Goal: Use online tool/utility

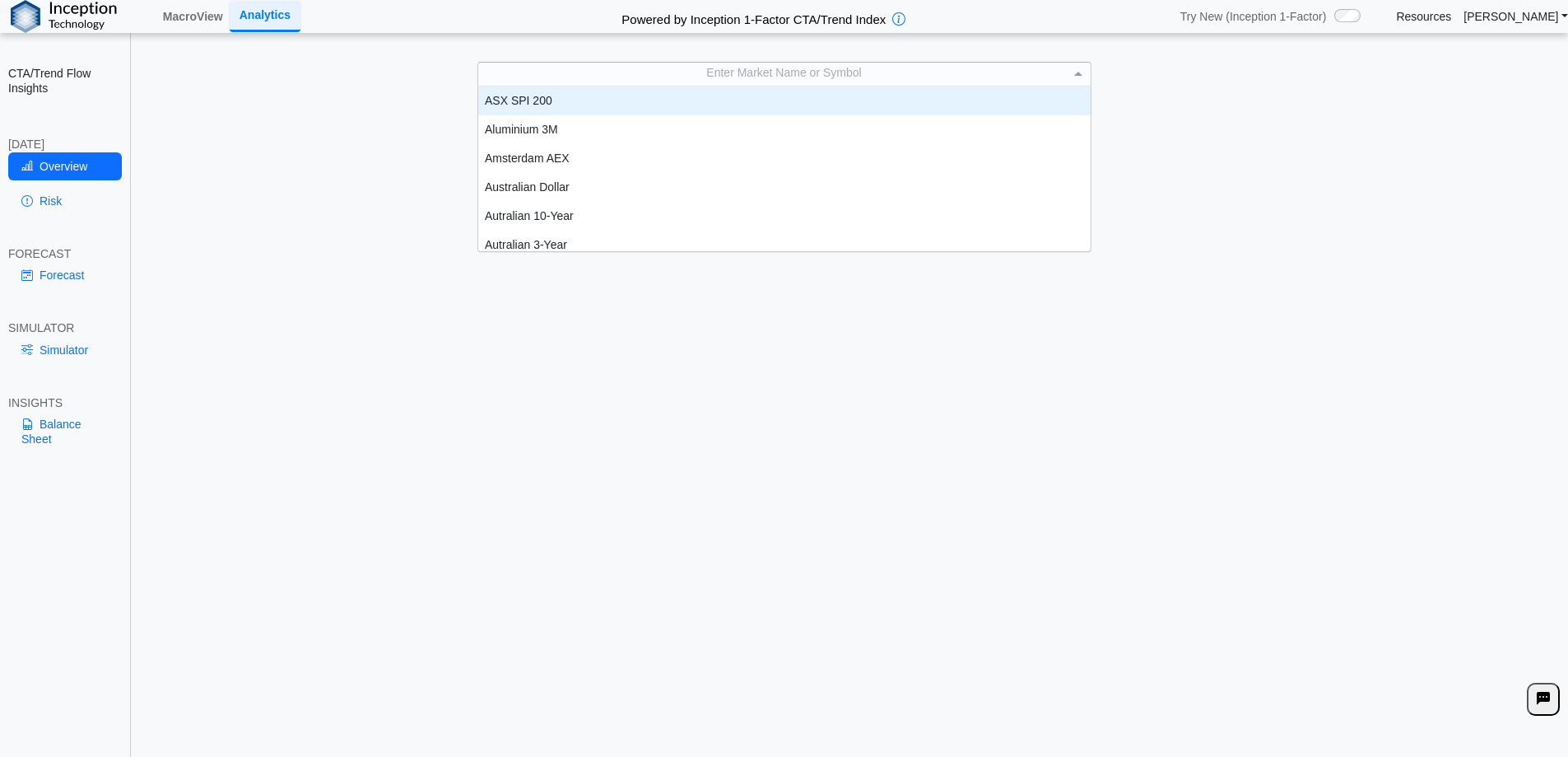
click at [684, 65] on div "Enter Market Name or Symbol" at bounding box center [784, 74] width 612 height 23
type input "**"
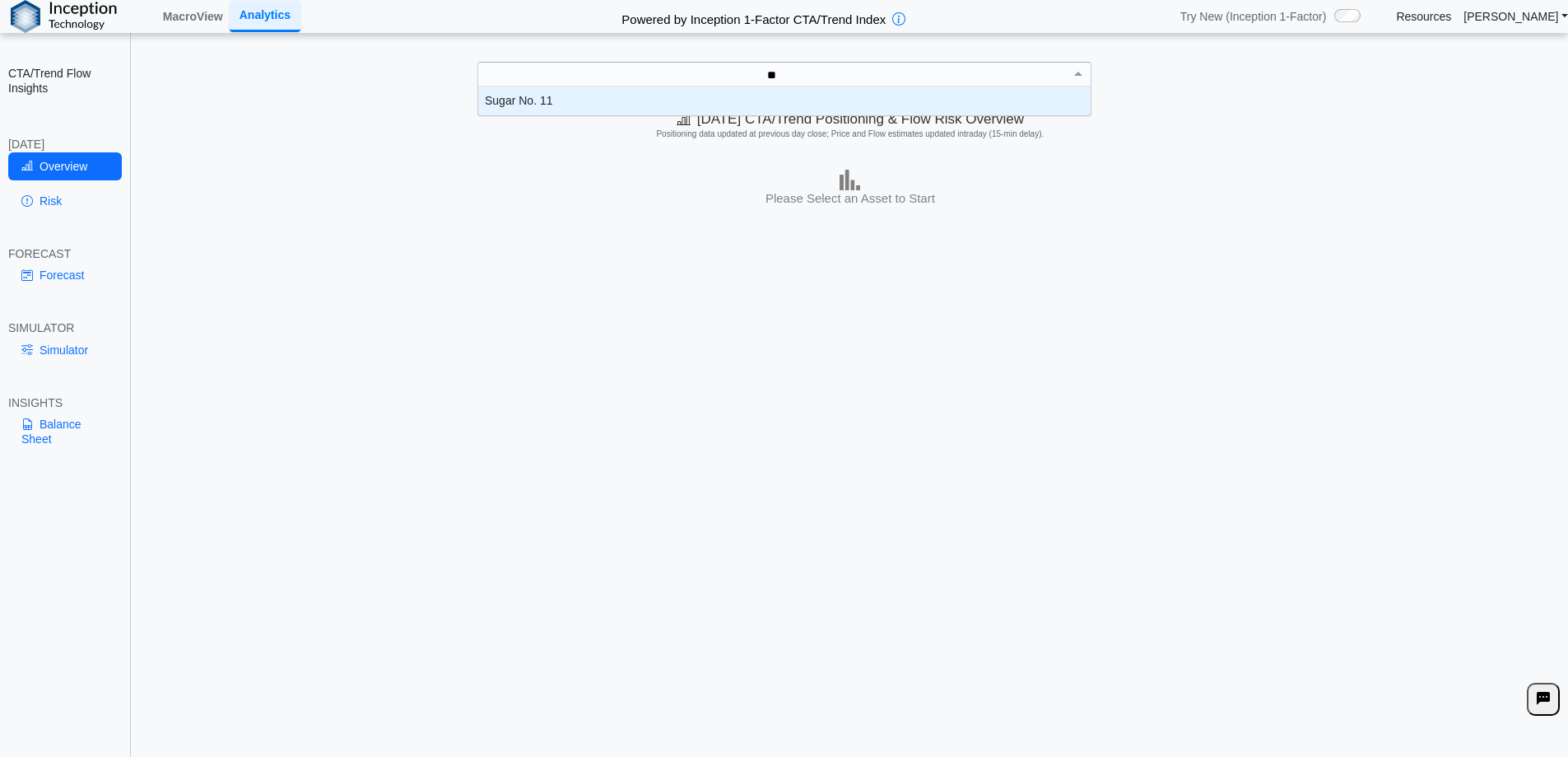
scroll to position [16, 600]
click at [644, 94] on div "Sugar No. 11" at bounding box center [784, 101] width 612 height 29
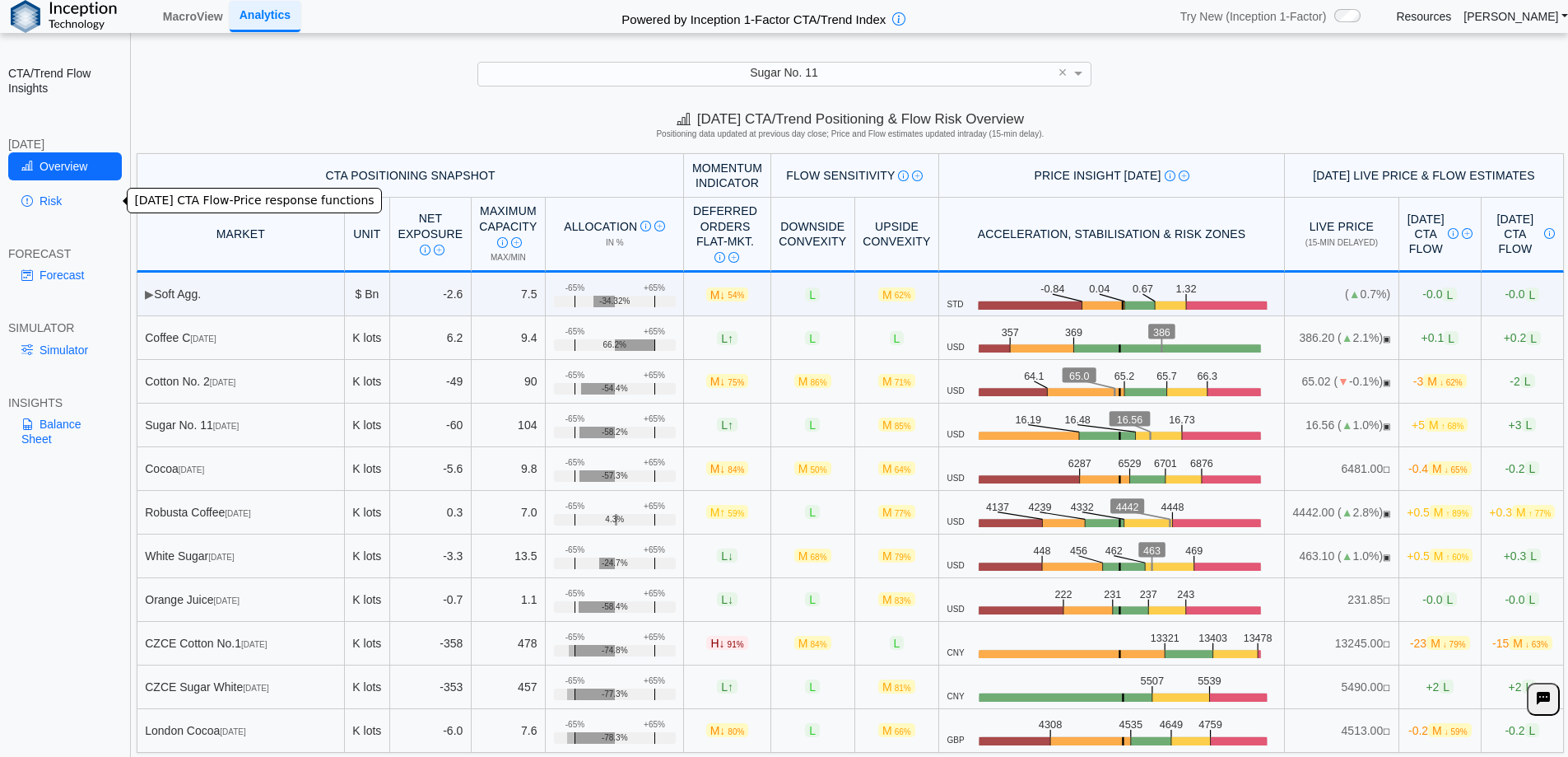
click at [52, 201] on link "Risk" at bounding box center [65, 201] width 113 height 28
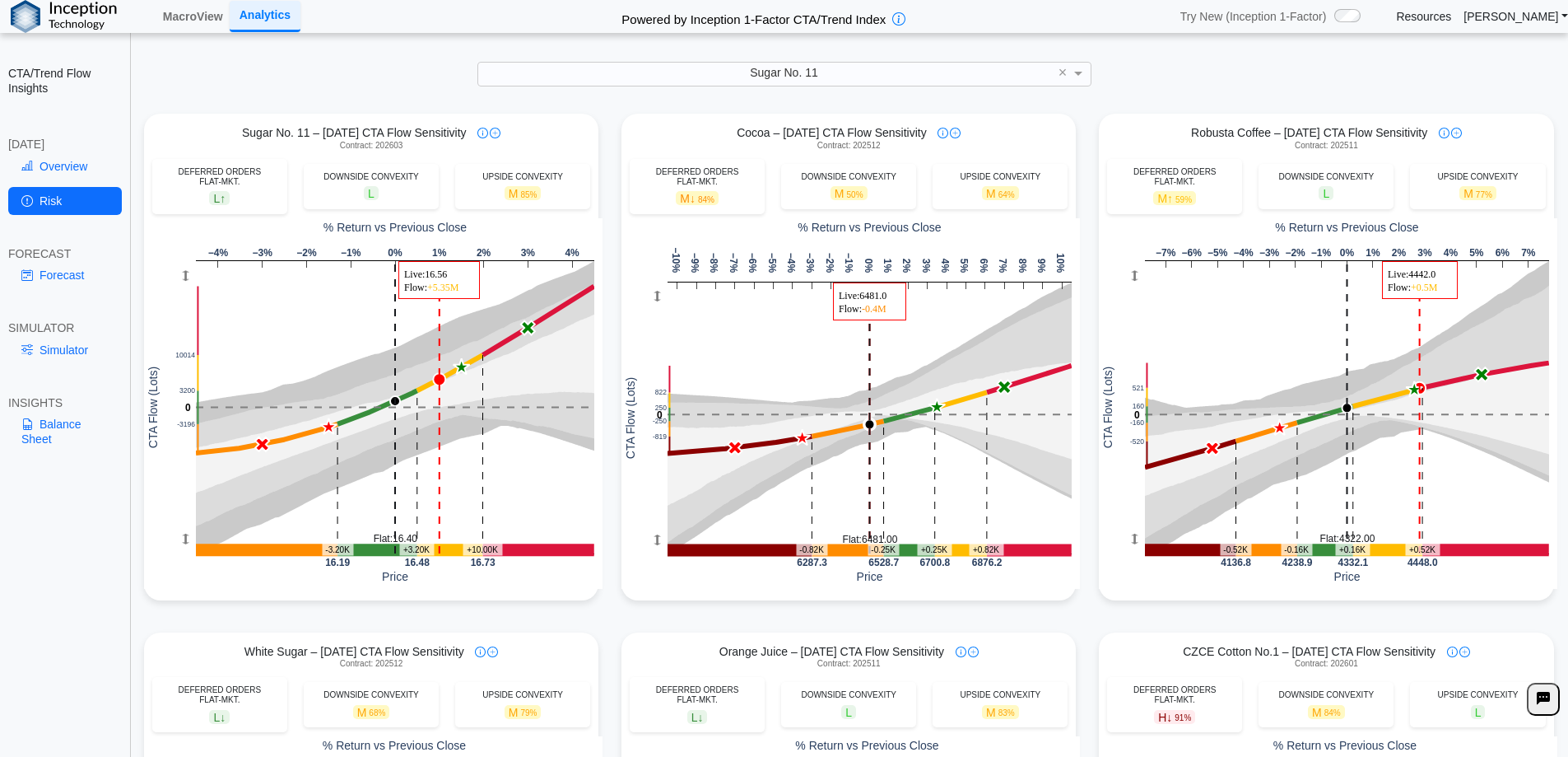
scroll to position [576, 0]
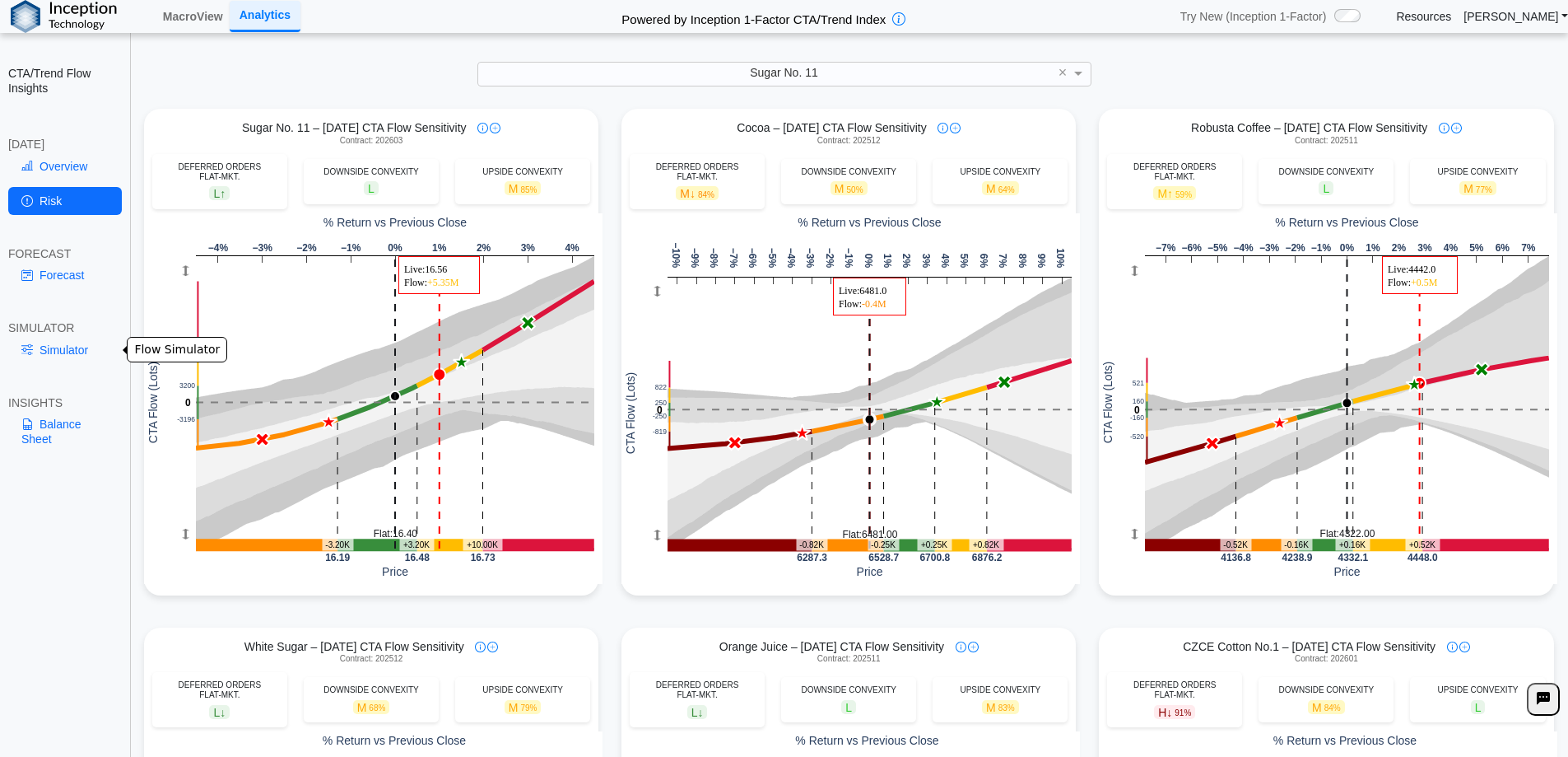
click at [35, 349] on link "Simulator" at bounding box center [65, 349] width 113 height 28
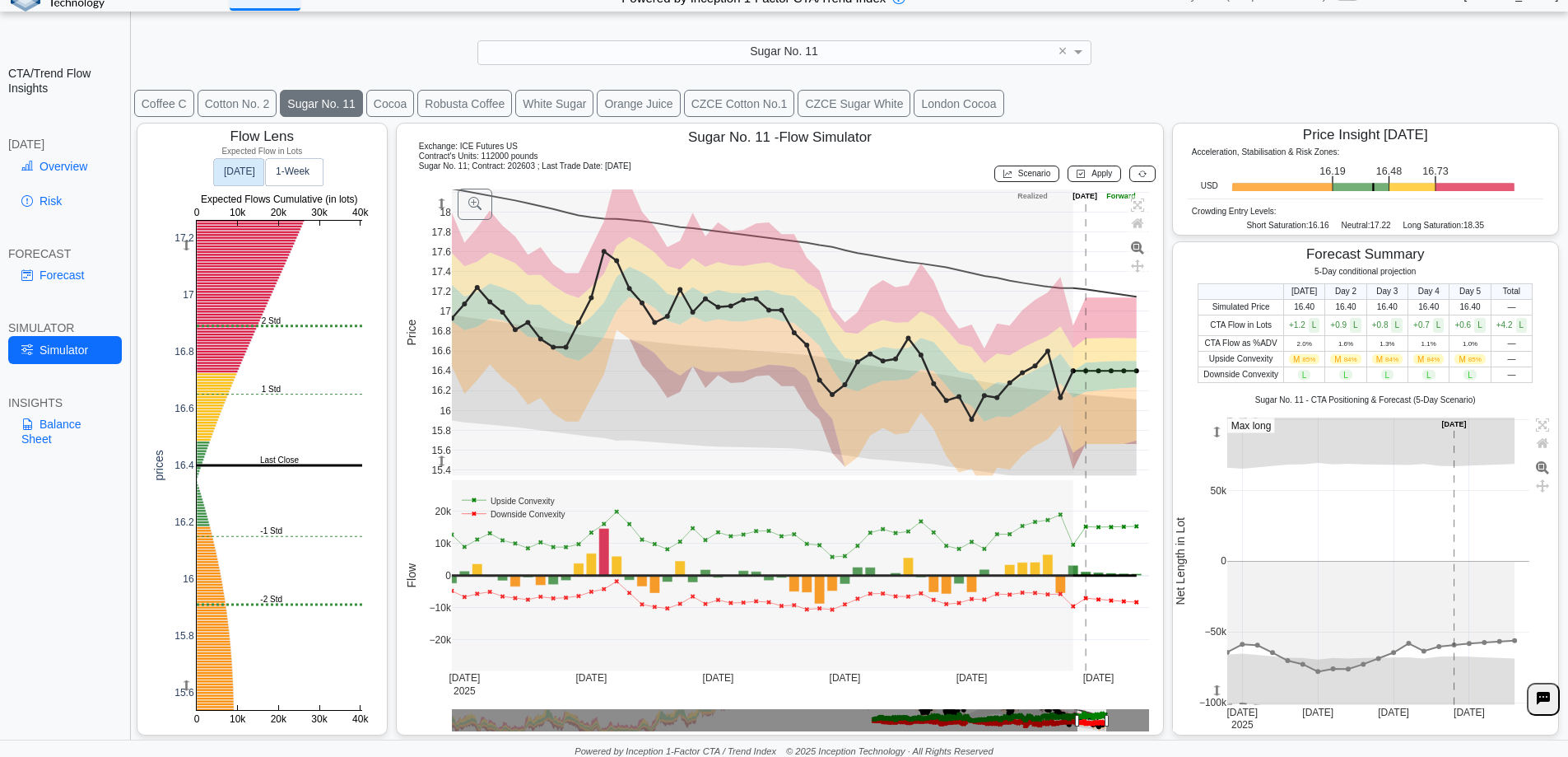
scroll to position [26, 0]
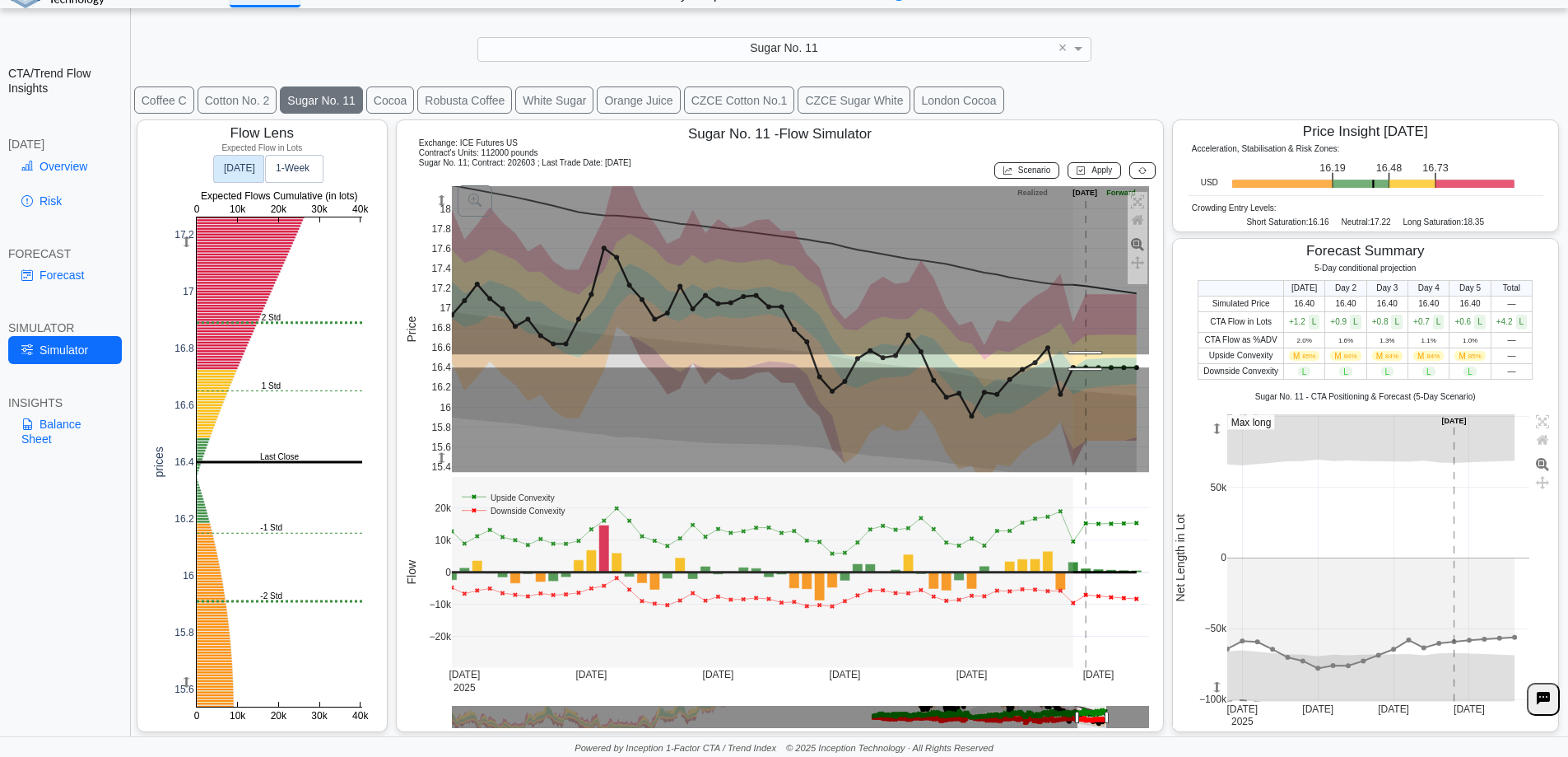
drag, startPoint x: 1083, startPoint y: 367, endPoint x: 1087, endPoint y: 352, distance: 15.5
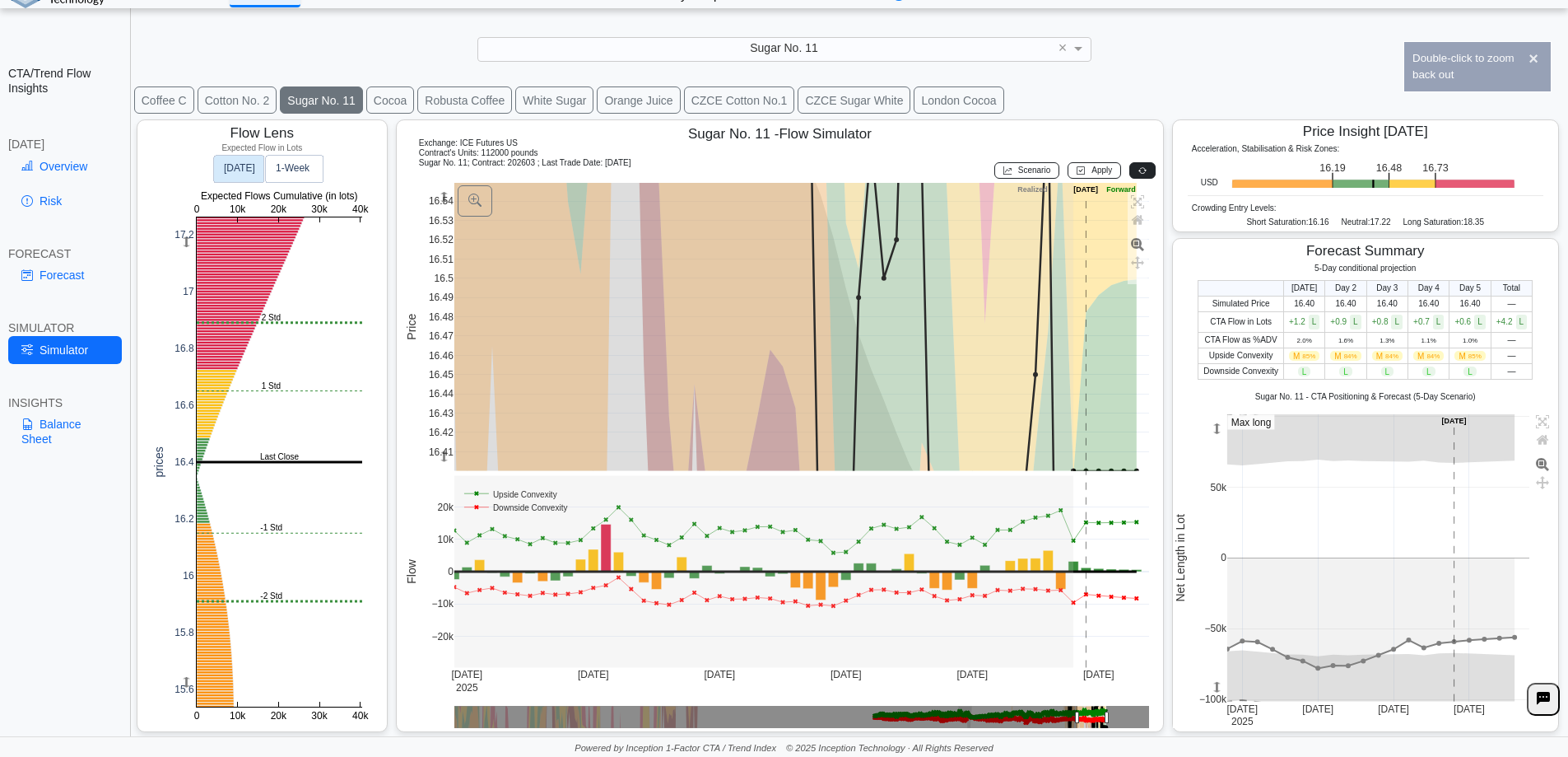
click at [1138, 173] on icon at bounding box center [1142, 170] width 9 height 10
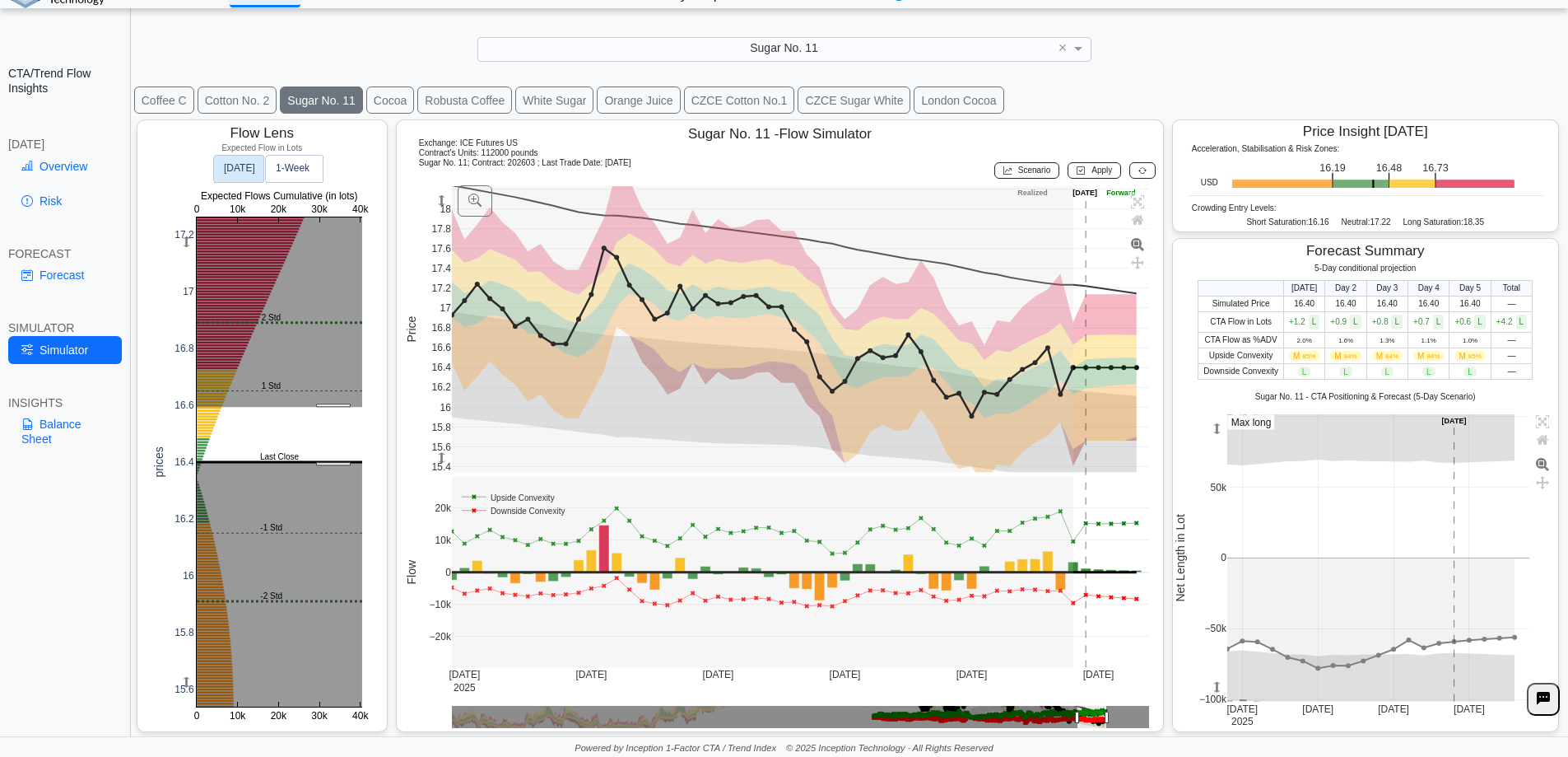
drag, startPoint x: 334, startPoint y: 462, endPoint x: 334, endPoint y: 394, distance: 68.0
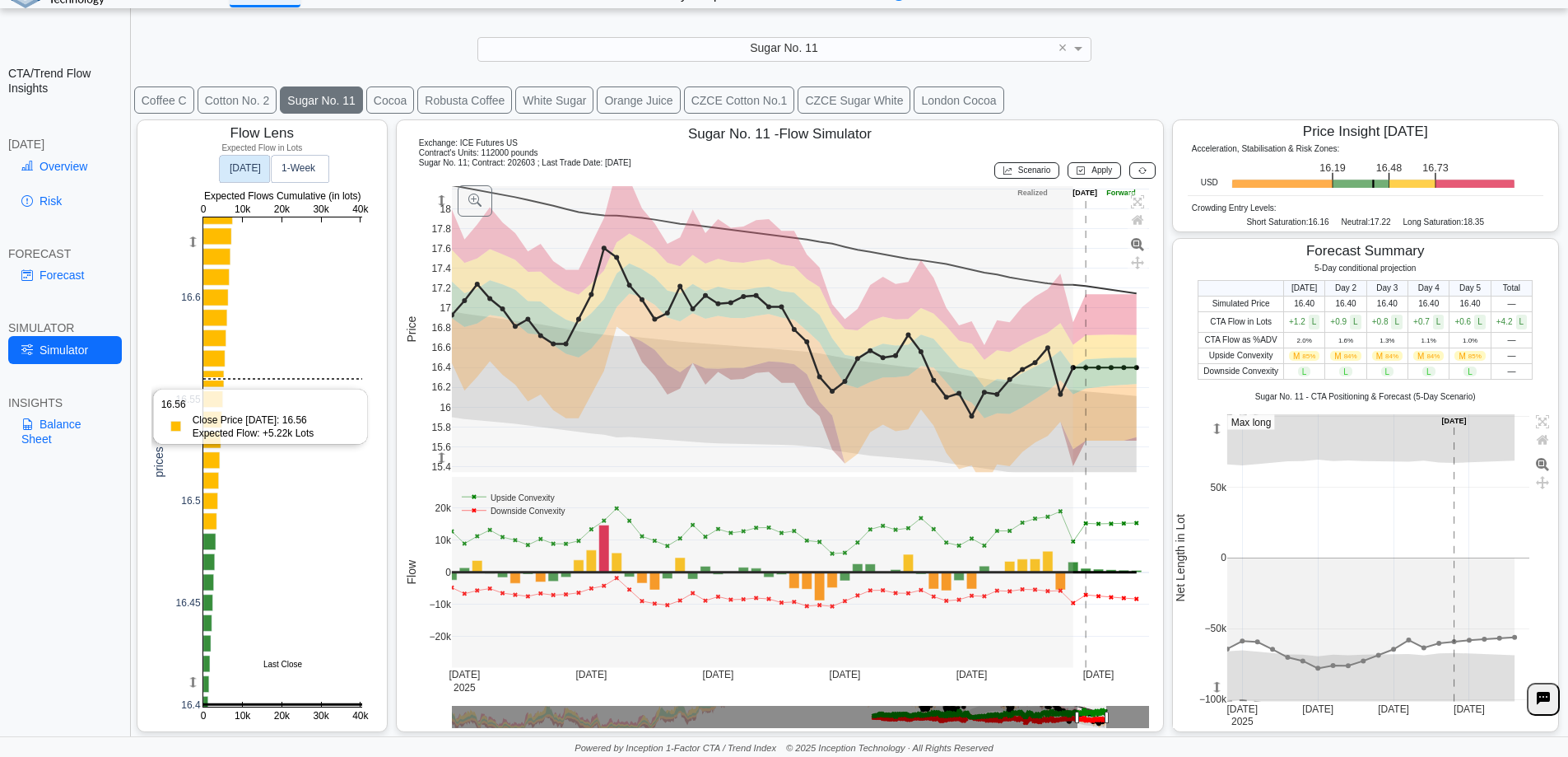
drag, startPoint x: 280, startPoint y: 375, endPoint x: 240, endPoint y: 306, distance: 79.8
click at [240, 736] on div at bounding box center [850, 736] width 1436 height 0
click at [163, 234] on div at bounding box center [850, 425] width 1436 height 621
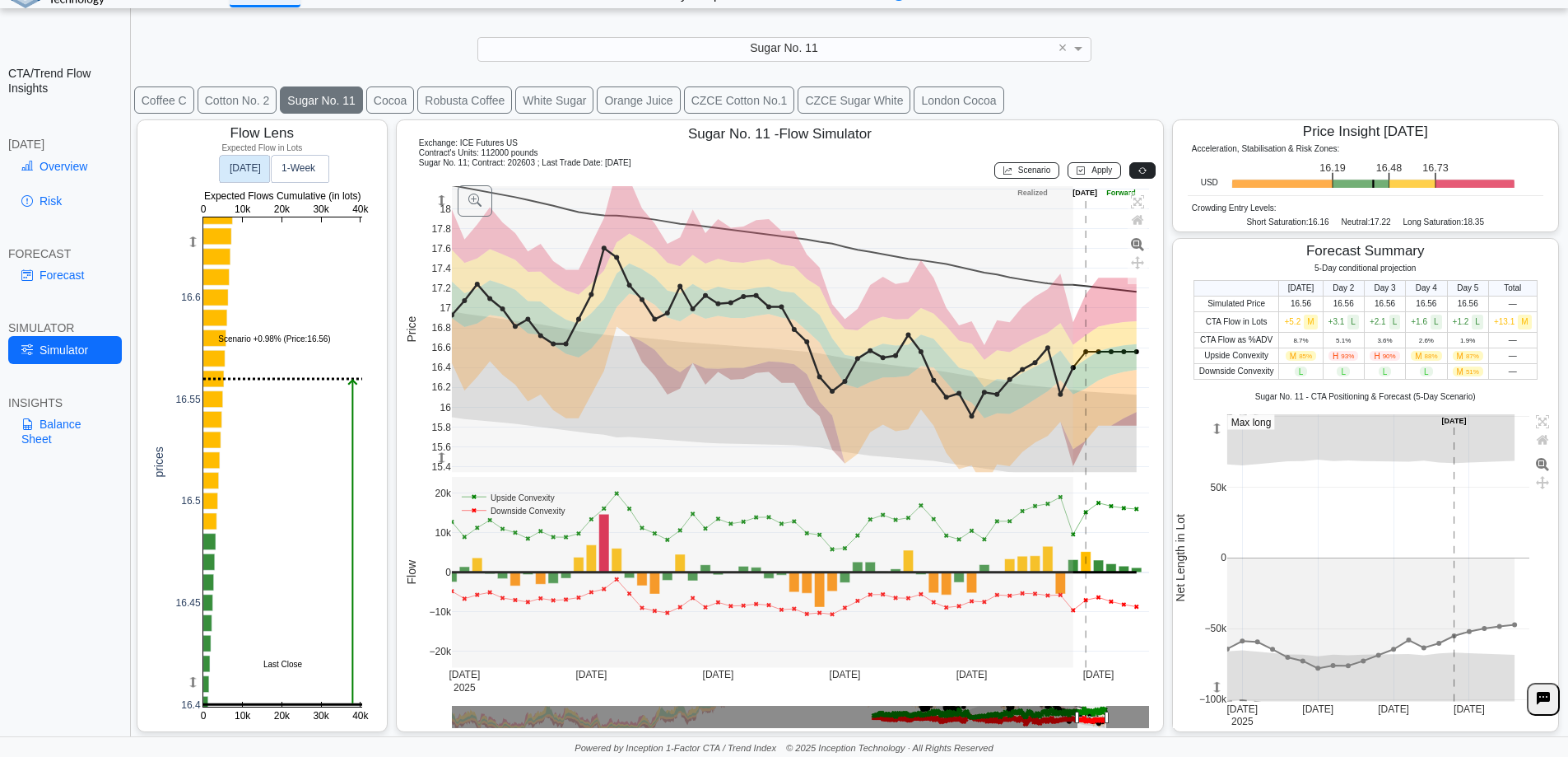
click at [1130, 175] on button at bounding box center [1143, 170] width 27 height 16
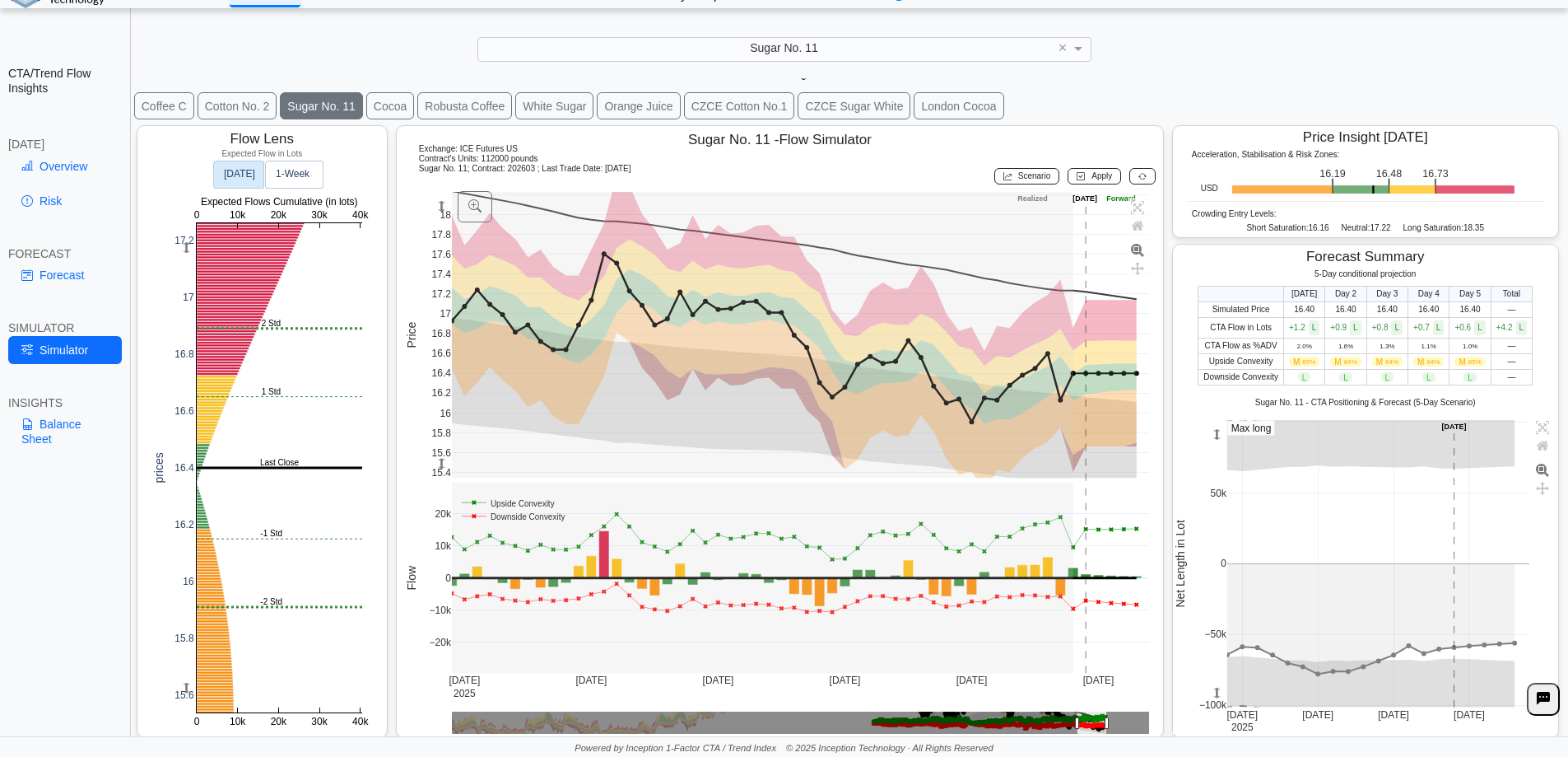
scroll to position [28, 0]
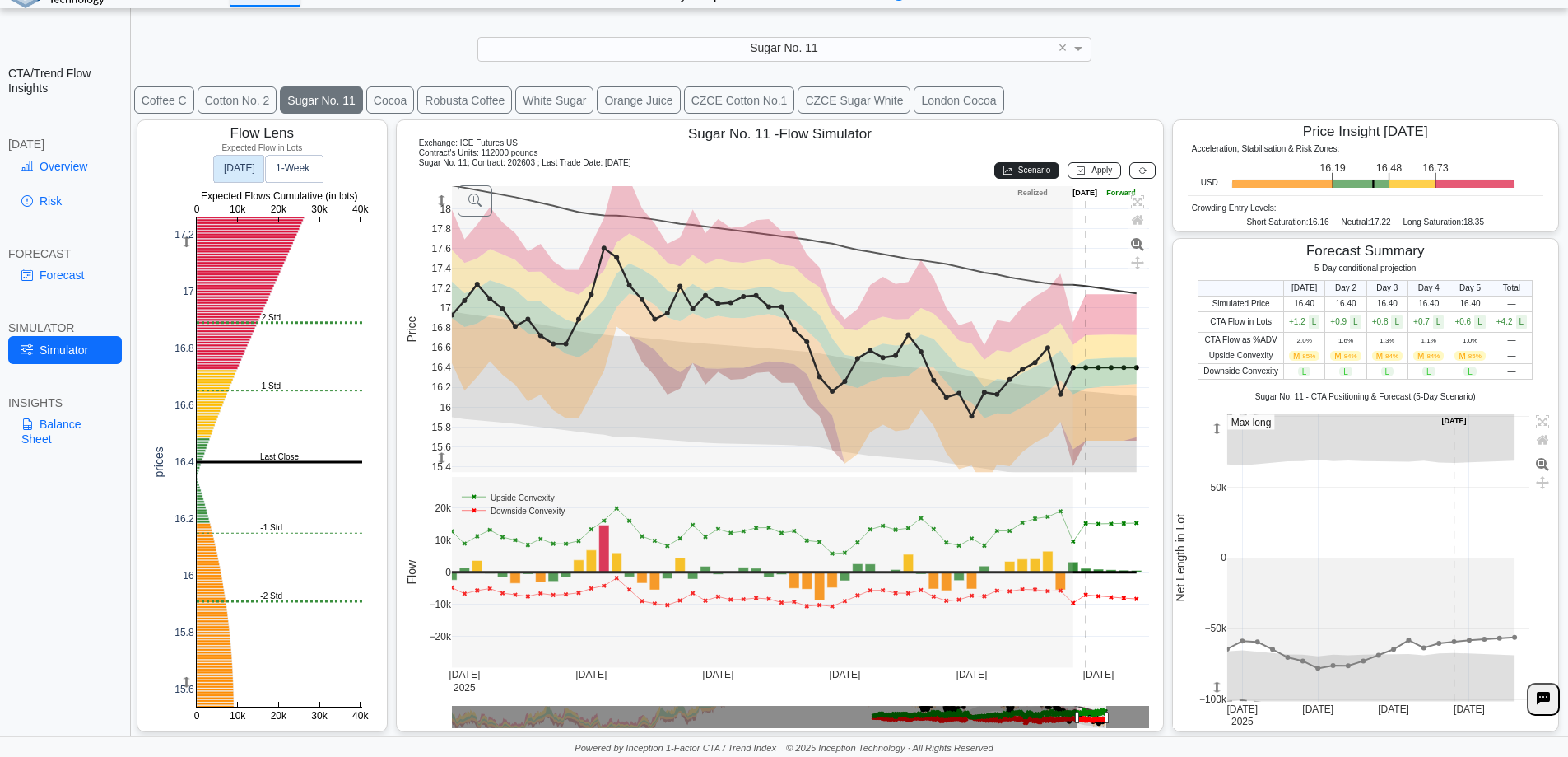
click at [1024, 175] on span "Scenario" at bounding box center [1035, 170] width 32 height 10
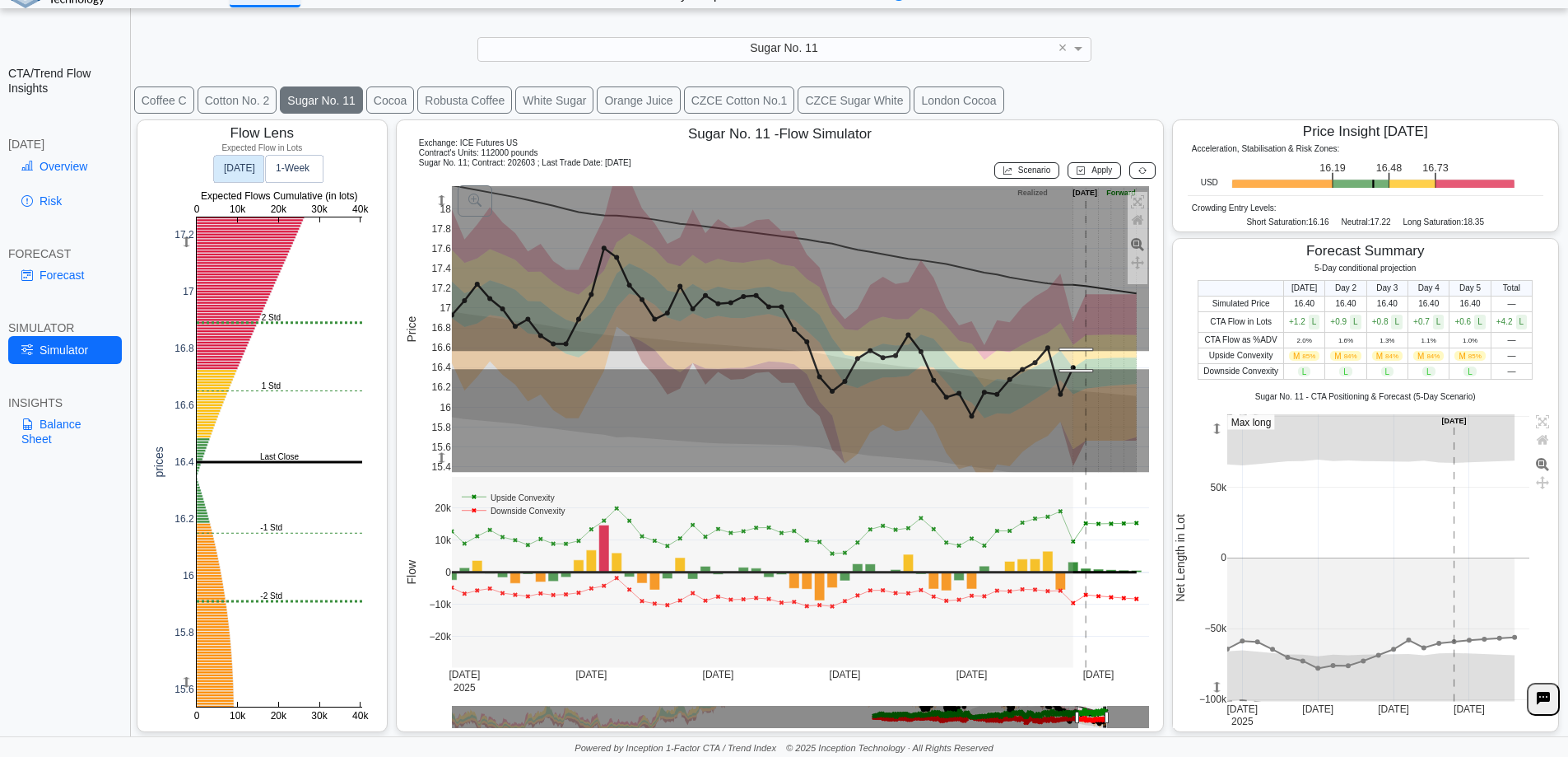
drag, startPoint x: 1074, startPoint y: 369, endPoint x: 1074, endPoint y: 351, distance: 18.0
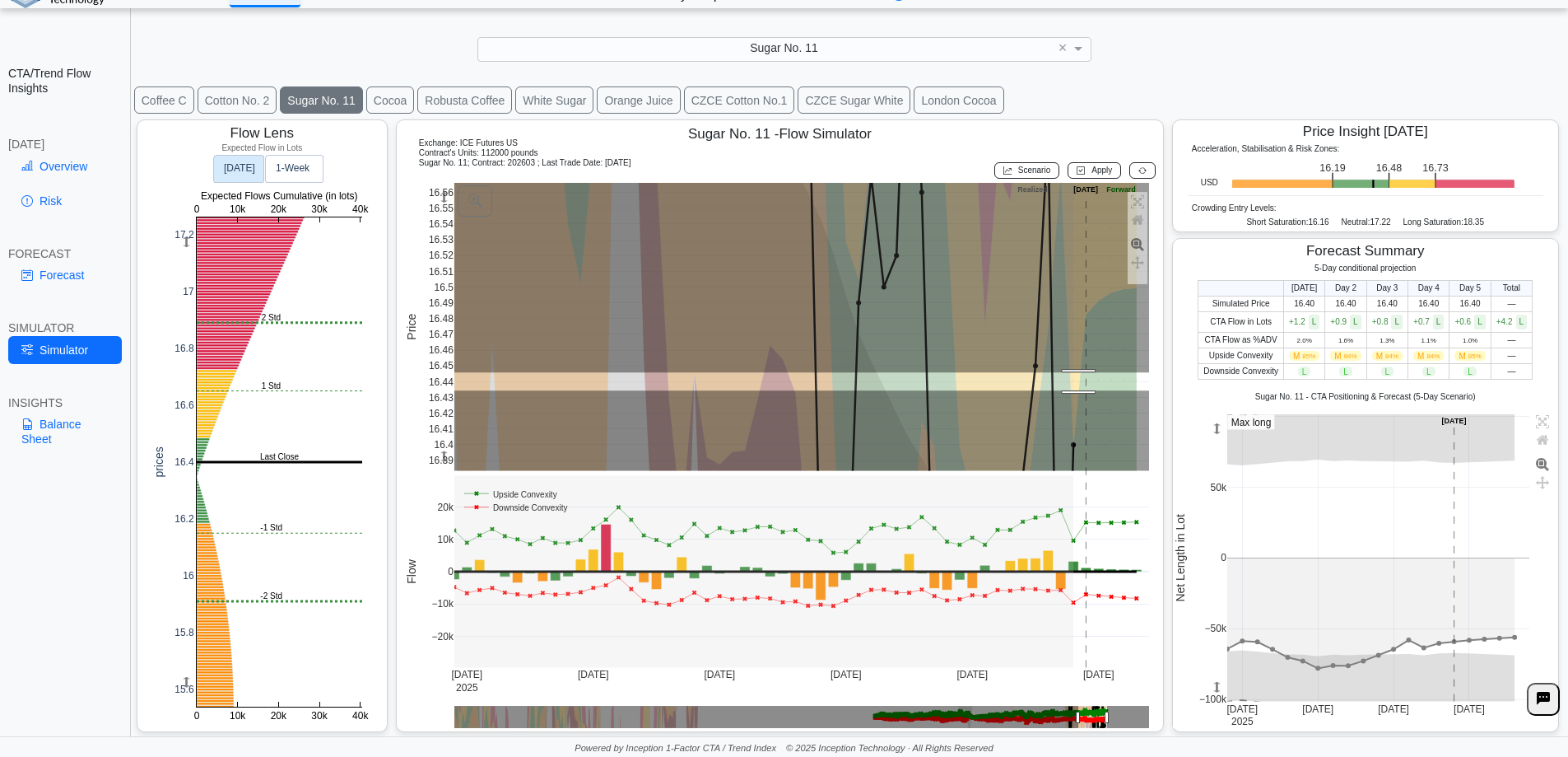
drag, startPoint x: 1076, startPoint y: 372, endPoint x: 1078, endPoint y: 390, distance: 18.1
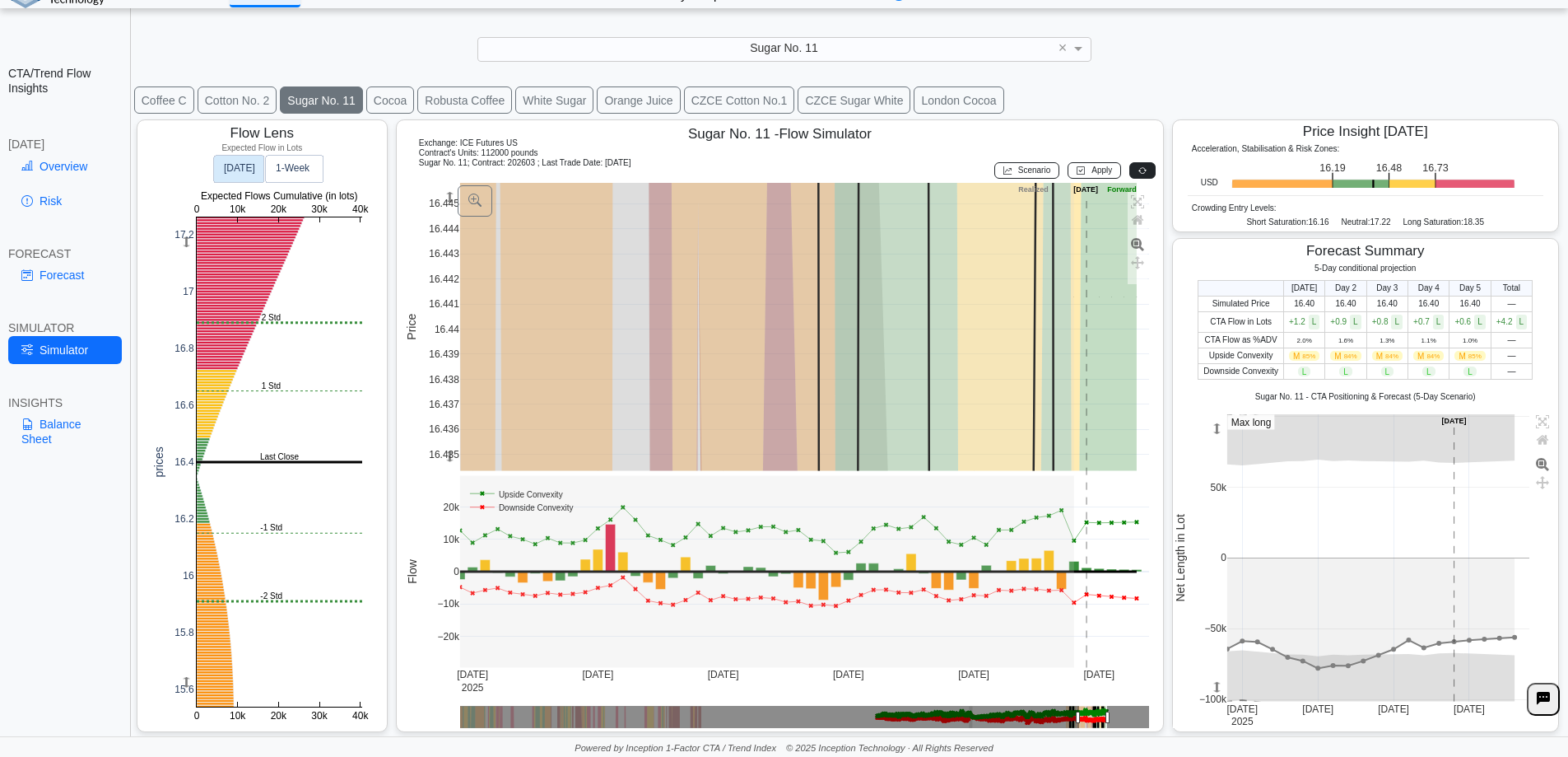
click at [1139, 170] on button at bounding box center [1143, 170] width 27 height 16
